Goal: Task Accomplishment & Management: Complete application form

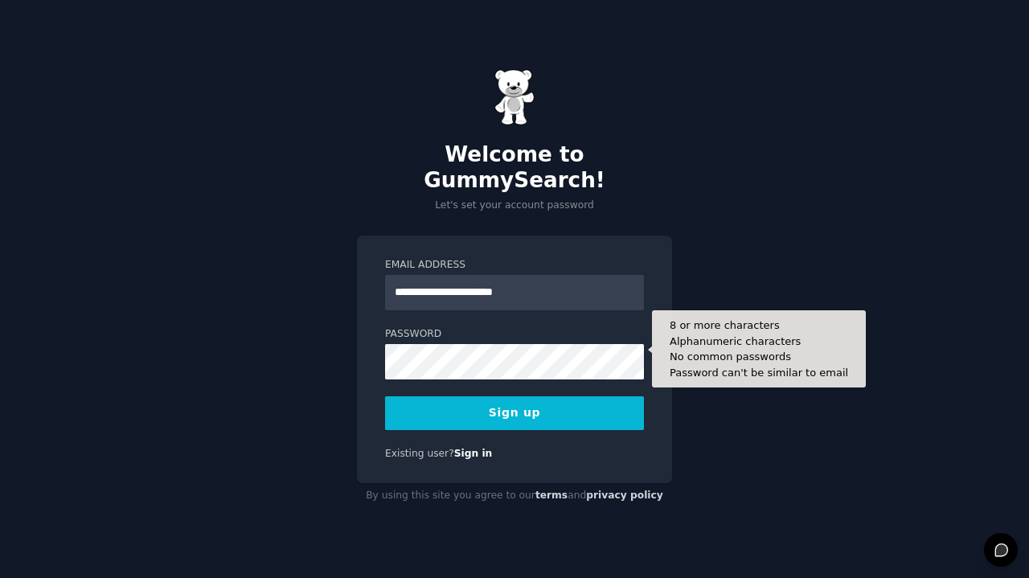
type input "**********"
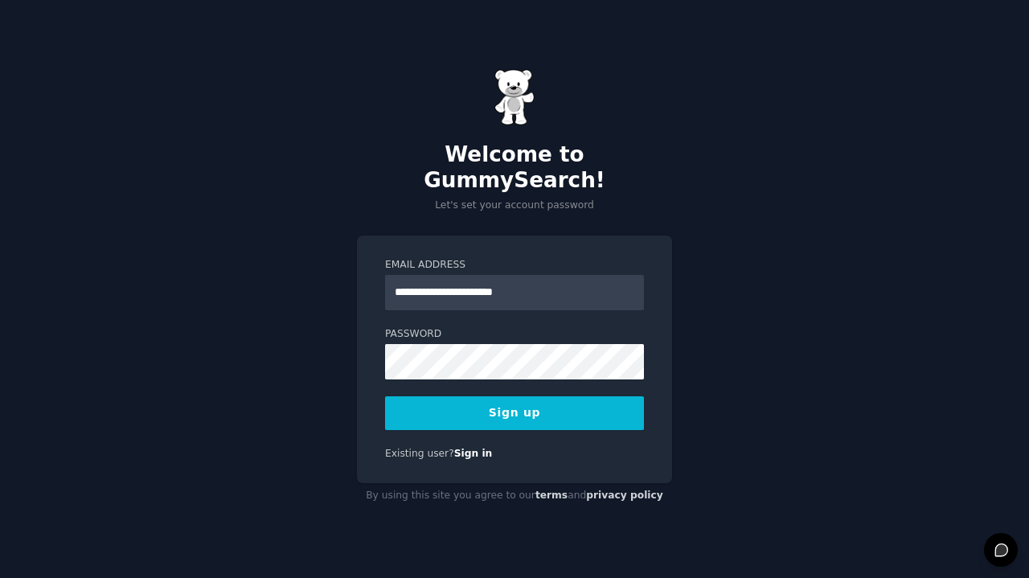
click at [452, 407] on button "Sign up" at bounding box center [514, 413] width 259 height 34
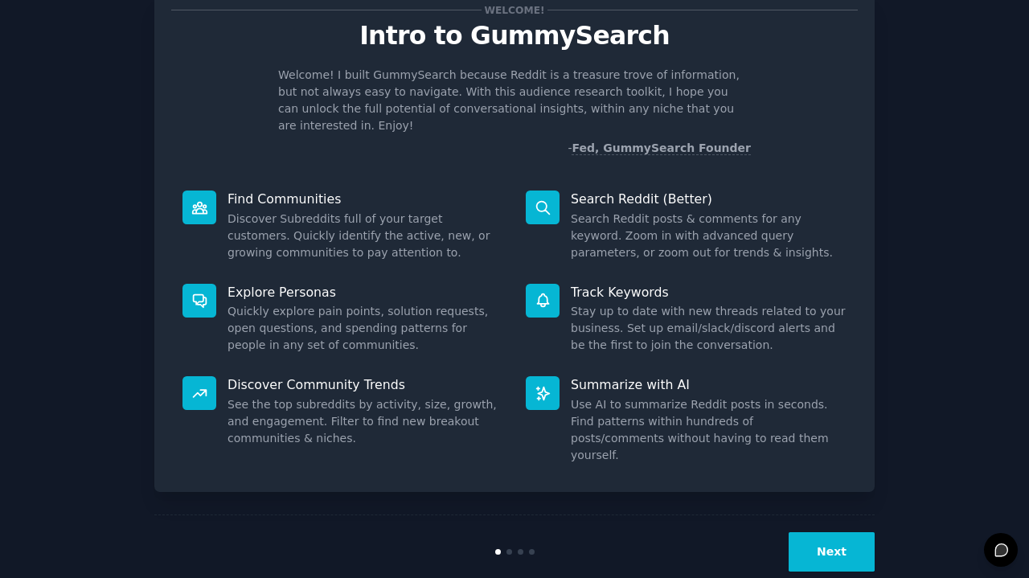
scroll to position [51, 0]
click at [825, 533] on button "Next" at bounding box center [831, 552] width 86 height 39
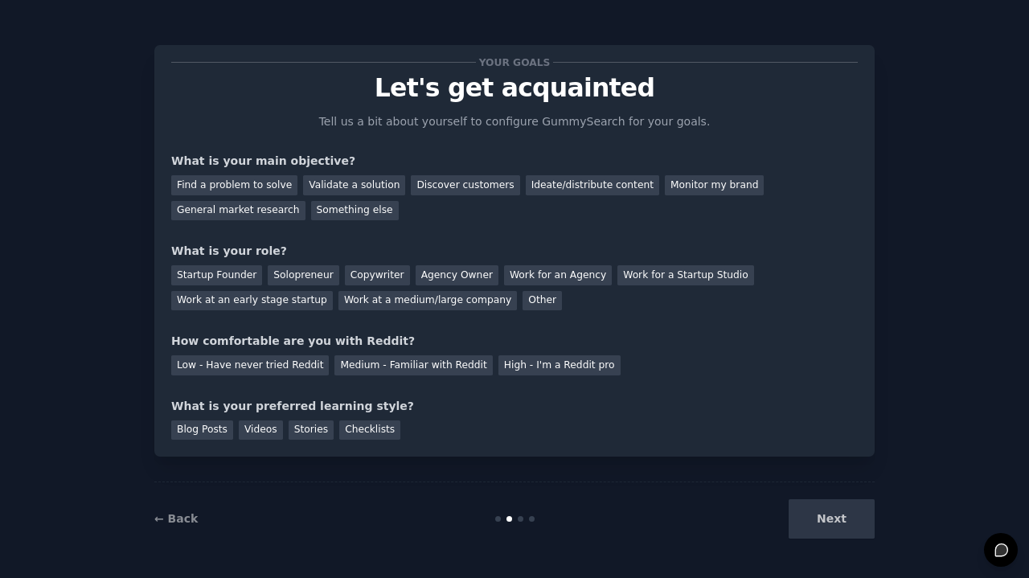
click at [825, 513] on div "Next" at bounding box center [754, 518] width 240 height 39
click at [264, 188] on div "Find a problem to solve" at bounding box center [234, 185] width 126 height 20
click at [522, 304] on div "Other" at bounding box center [541, 301] width 39 height 20
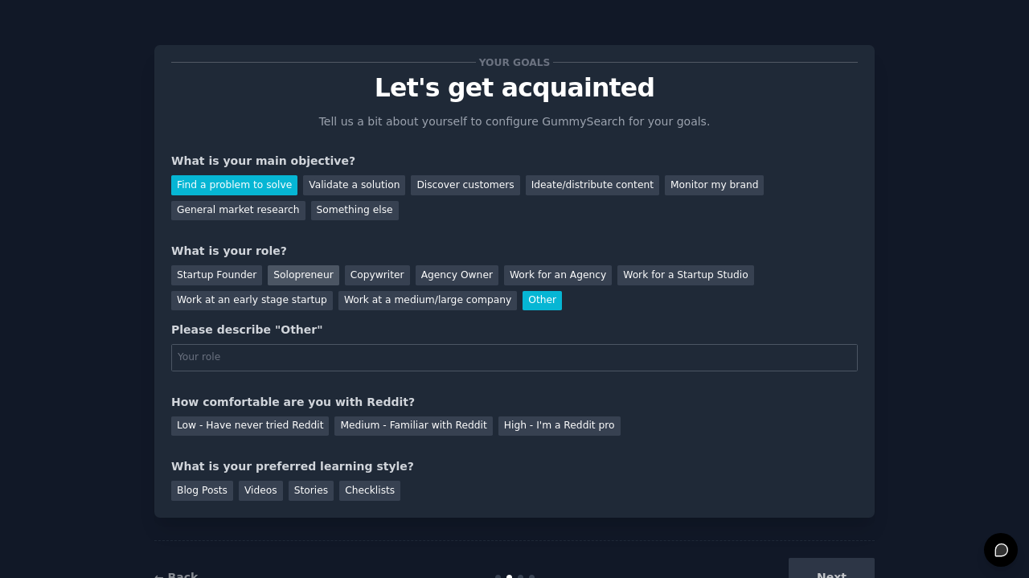
click at [311, 275] on div "Solopreneur" at bounding box center [303, 275] width 71 height 20
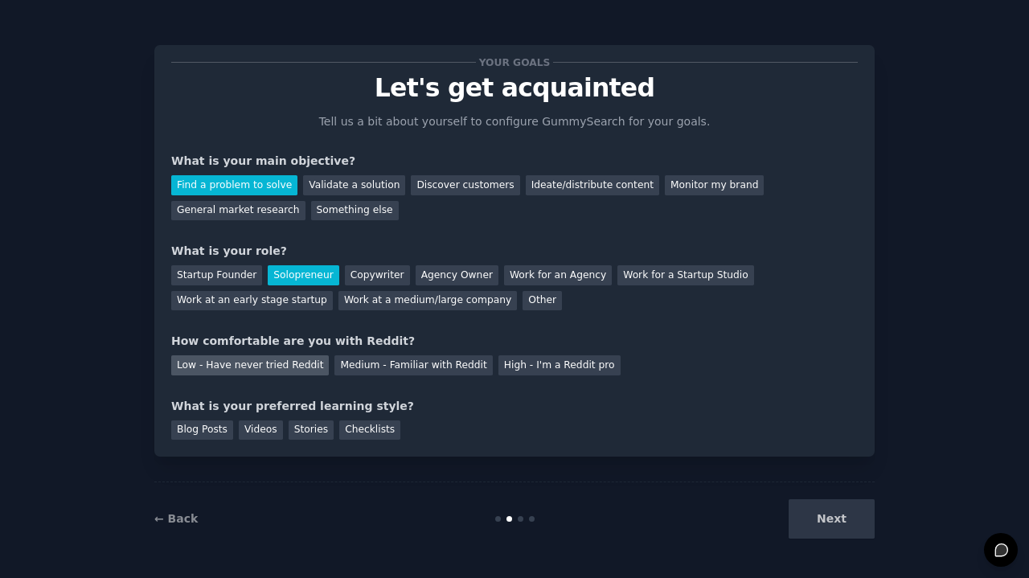
click at [289, 370] on div "Low - Have never tried Reddit" at bounding box center [250, 365] width 158 height 20
click at [274, 435] on div "Videos" at bounding box center [261, 430] width 44 height 20
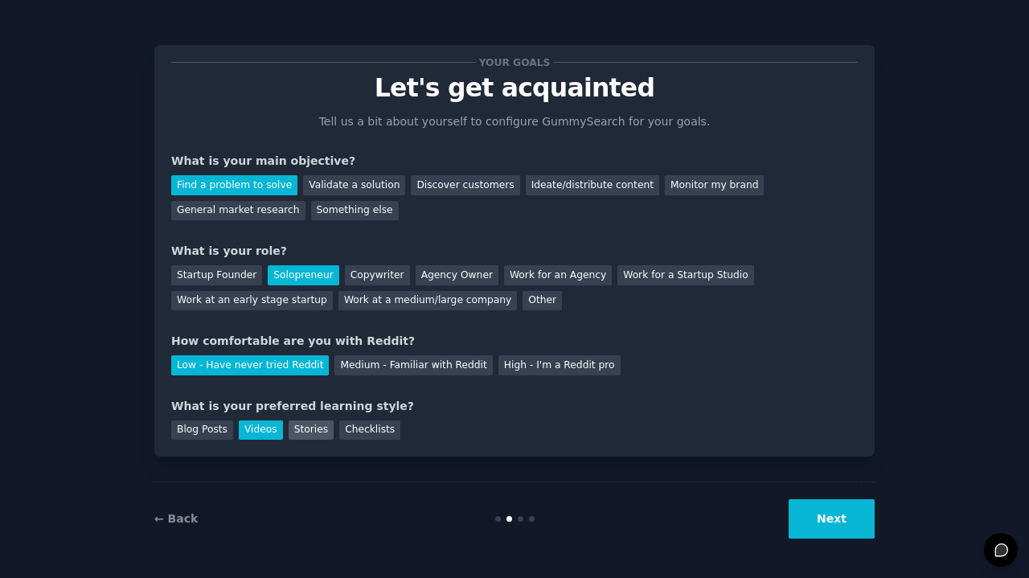
click at [303, 430] on div "Stories" at bounding box center [311, 430] width 45 height 20
click at [862, 501] on button "Next" at bounding box center [831, 518] width 86 height 39
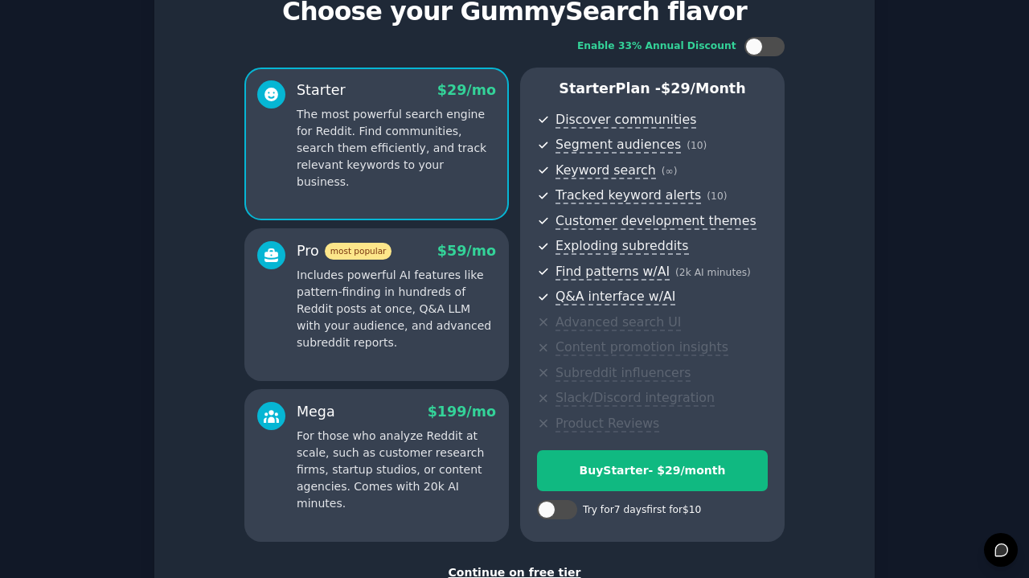
scroll to position [71, 0]
